Goal: Information Seeking & Learning: Learn about a topic

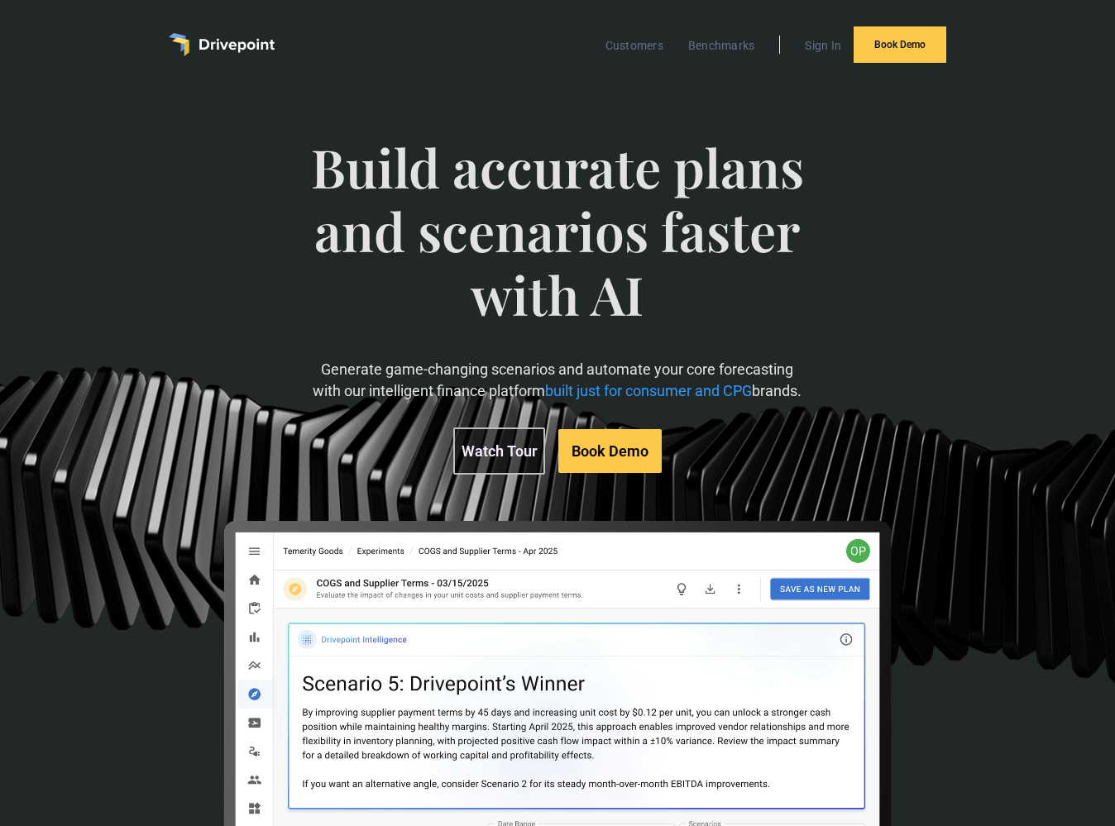
scroll to position [2, 0]
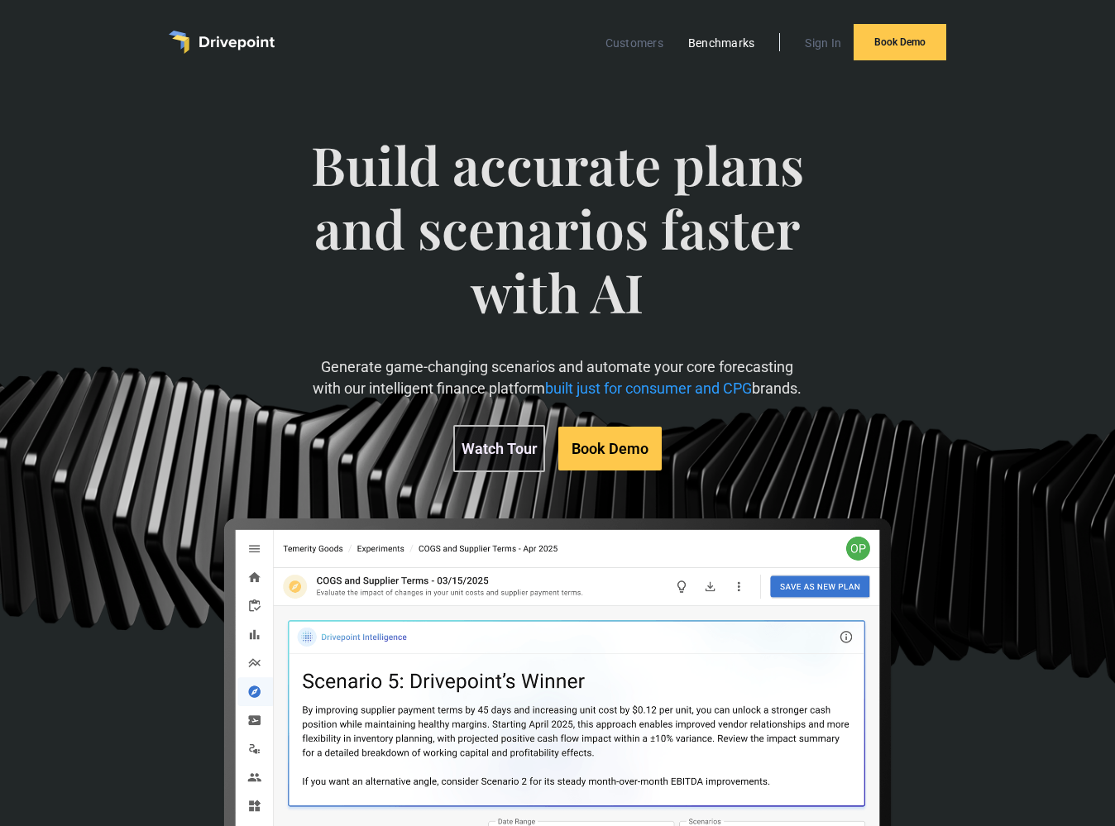
click at [729, 41] on link "Benchmarks" at bounding box center [722, 43] width 84 height 22
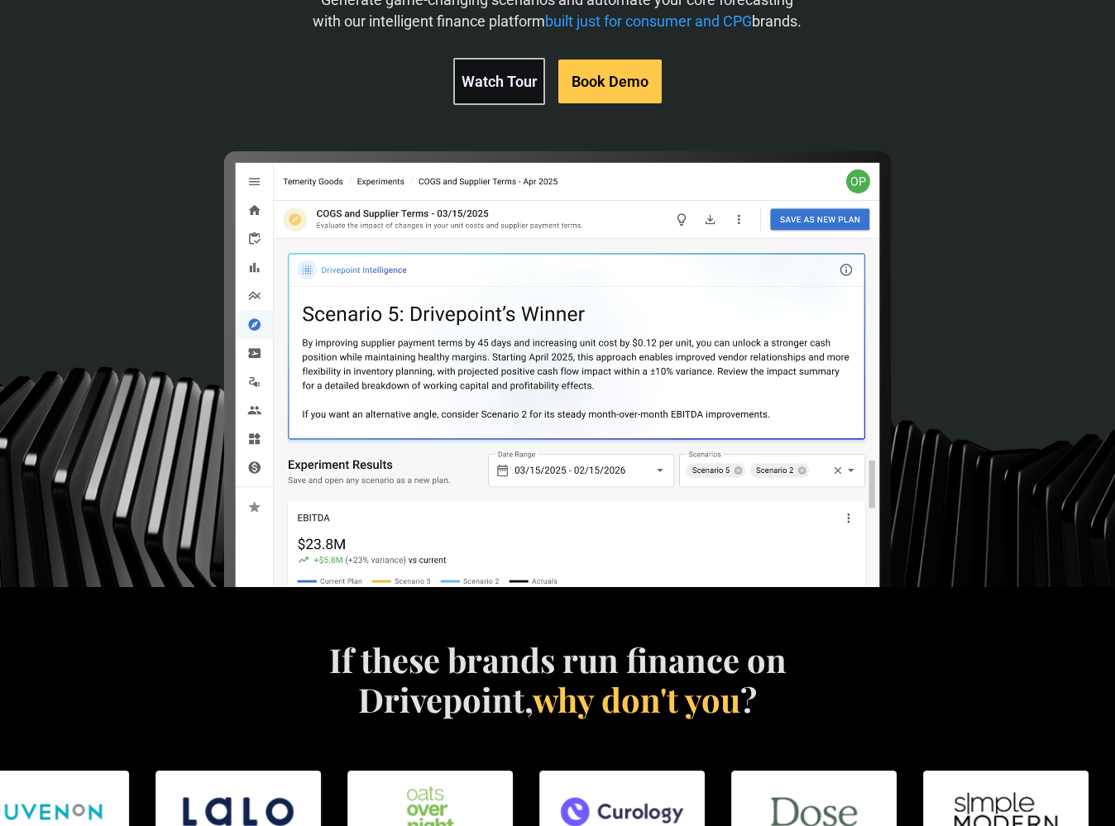
scroll to position [1072, 0]
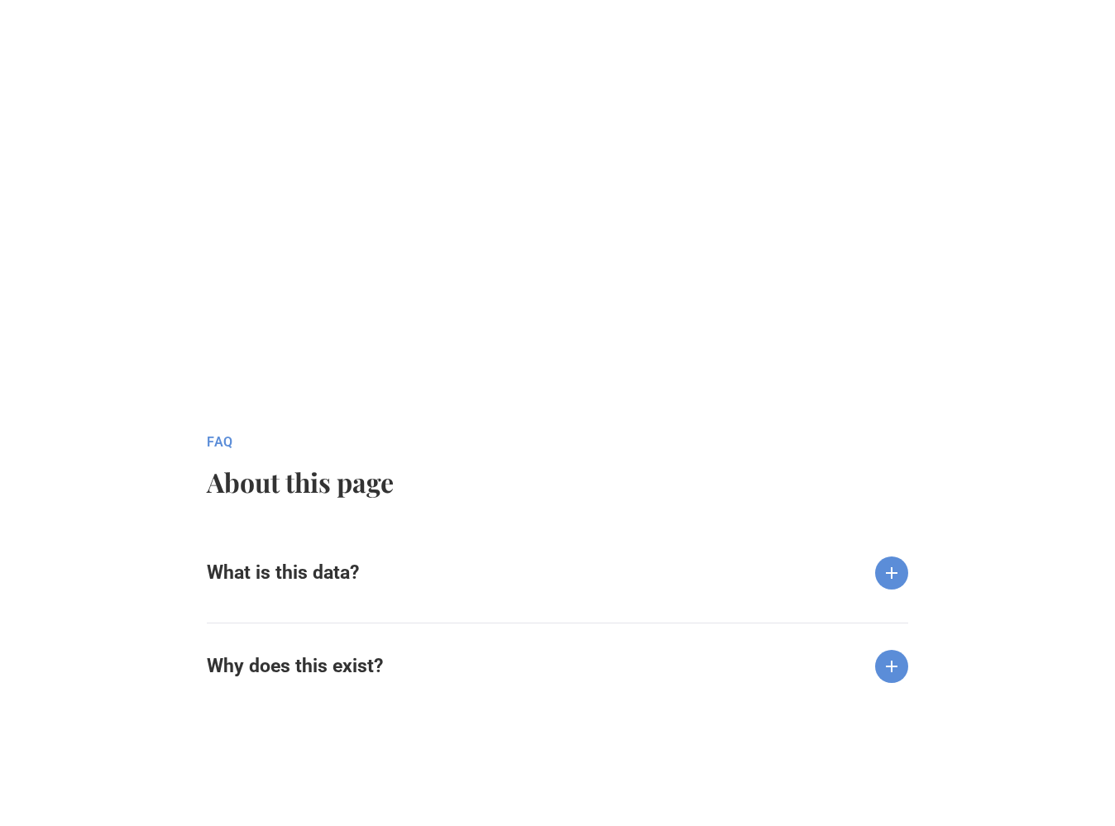
scroll to position [1397, 0]
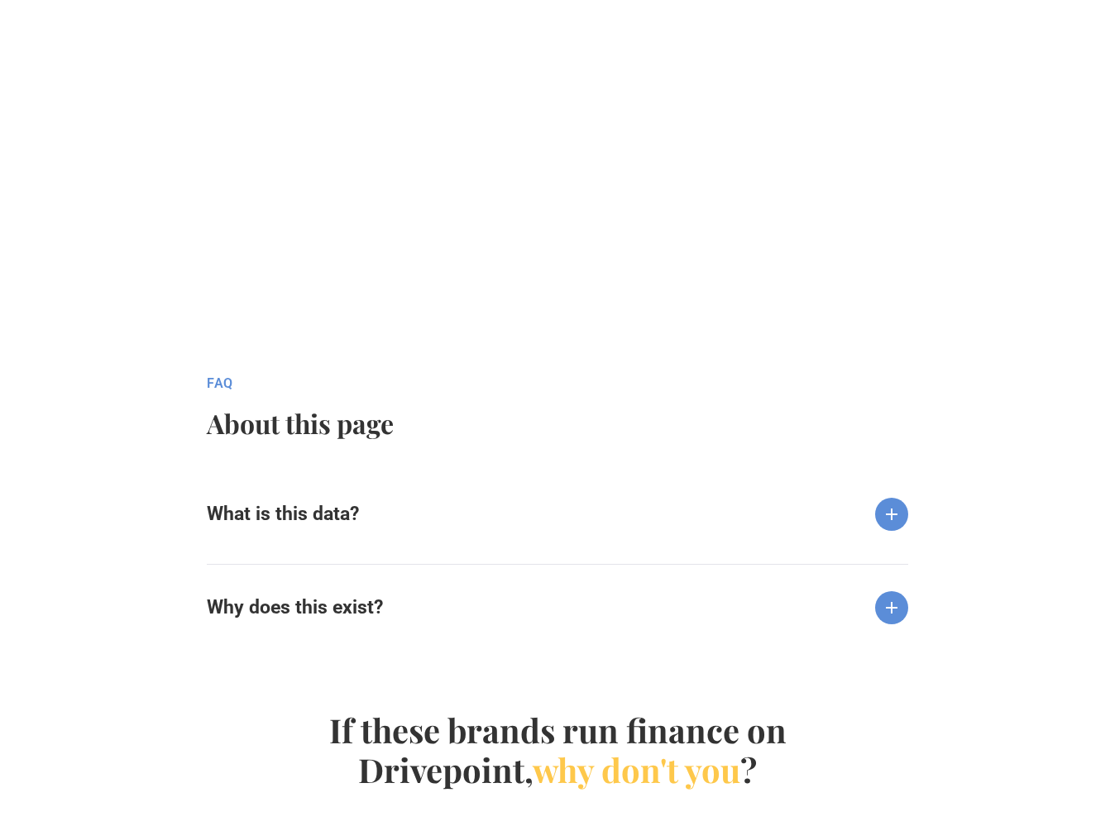
click at [496, 519] on div "What is this data?" at bounding box center [557, 501] width 701 height 60
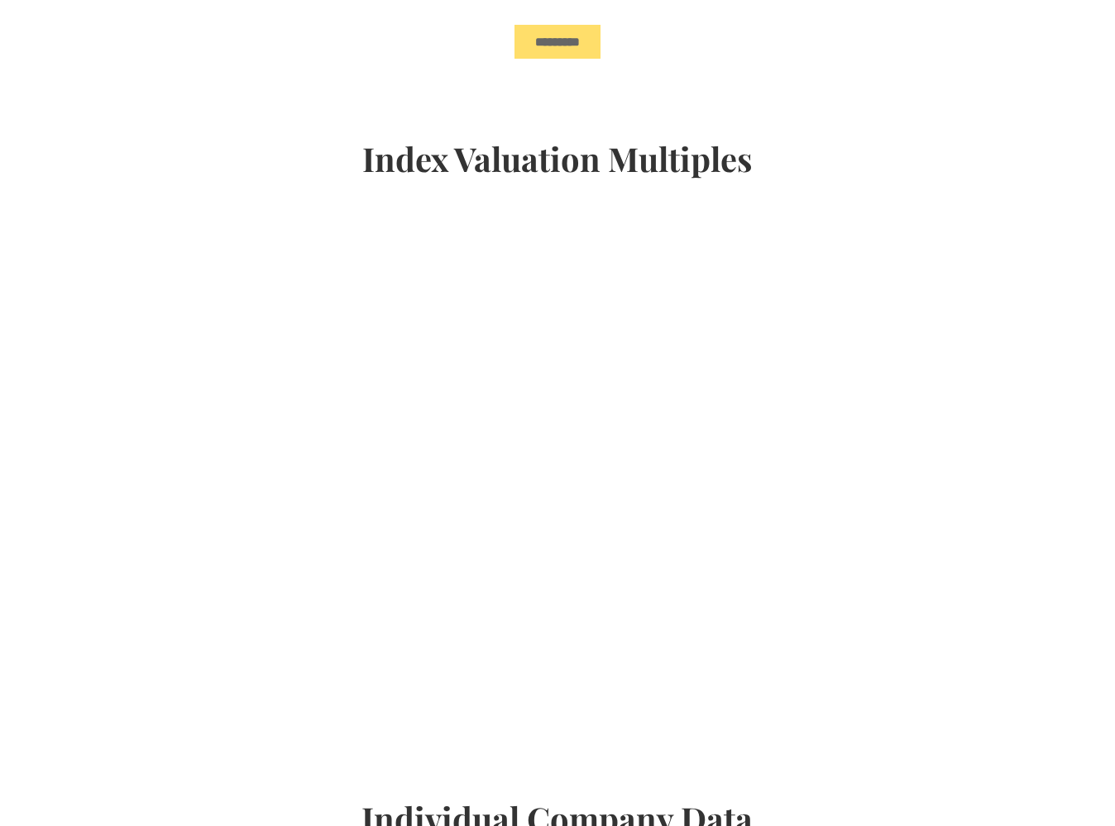
scroll to position [0, 0]
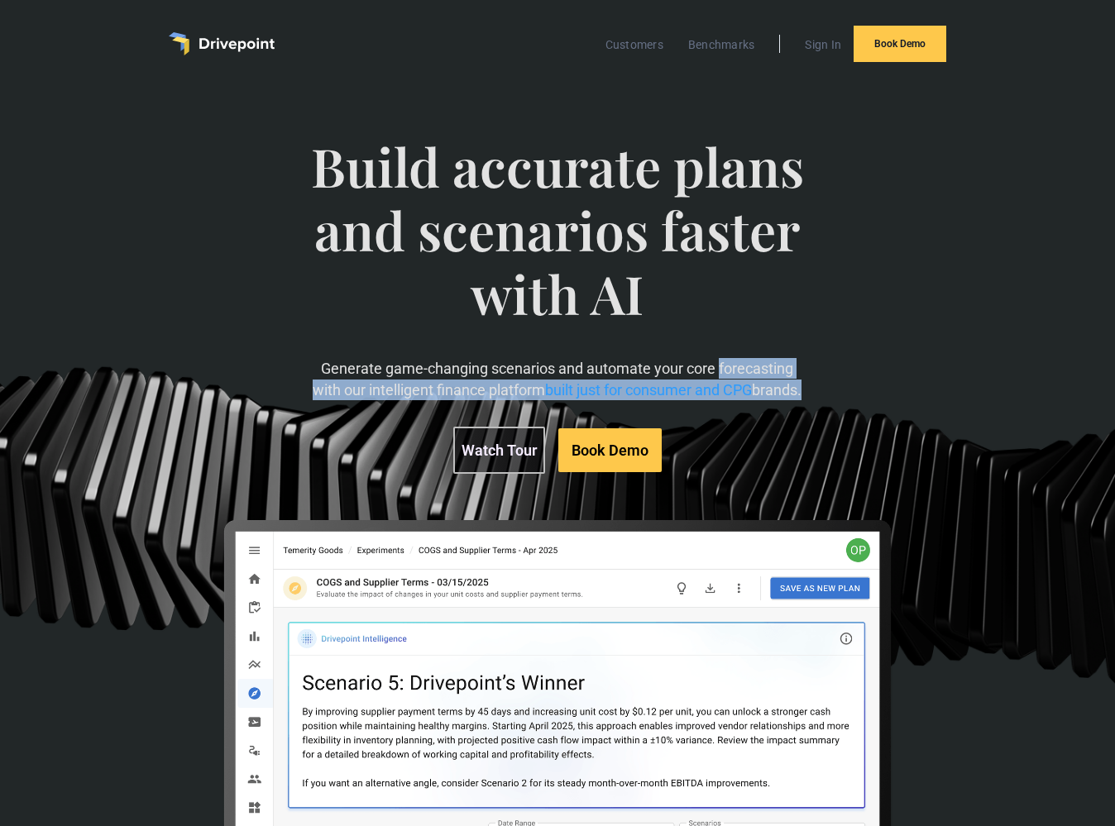
drag, startPoint x: 720, startPoint y: 367, endPoint x: 802, endPoint y: 390, distance: 85.9
click at [802, 390] on p "Generate game-changing scenarios and automate your core forecasting with our in…" at bounding box center [558, 378] width 504 height 41
copy p "forecasting with our intelligent finance platform built just for consumer and C…"
